Goal: Task Accomplishment & Management: Use online tool/utility

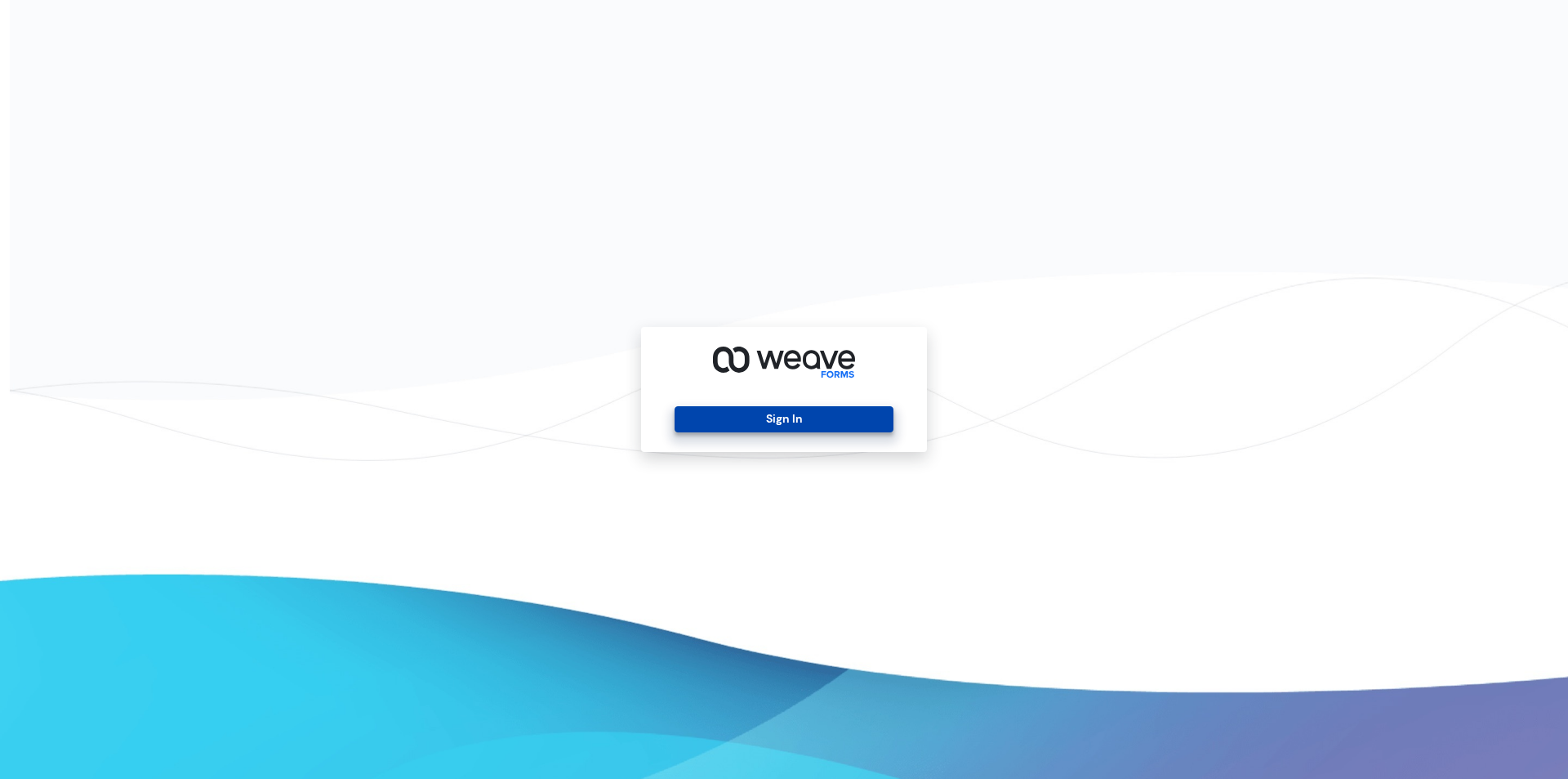
click at [814, 416] on button "Sign In" at bounding box center [783, 419] width 218 height 27
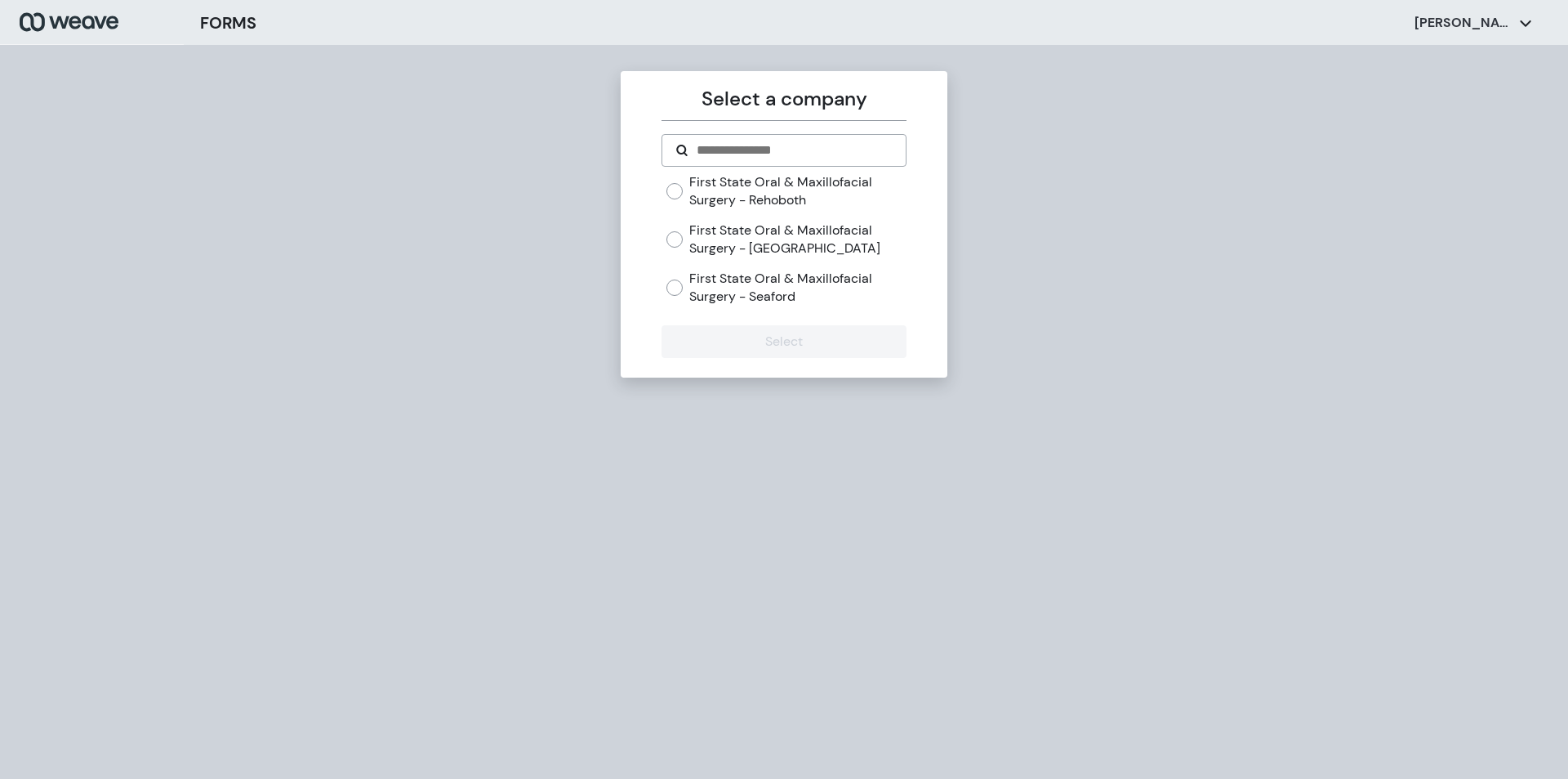
click at [708, 244] on label "First State Oral & Maxillofacial Surgery - [GEOGRAPHIC_DATA]" at bounding box center [797, 239] width 217 height 35
click at [771, 353] on button "Select" at bounding box center [783, 341] width 244 height 33
